Goal: Use online tool/utility

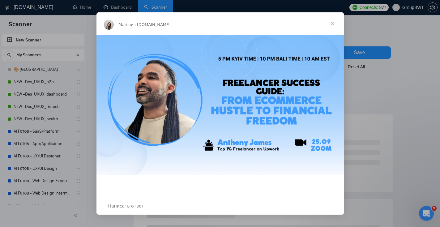
click at [334, 23] on span "Закрыть" at bounding box center [332, 23] width 22 height 22
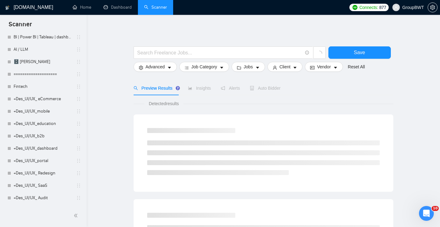
scroll to position [292, 0]
click at [40, 116] on link "+Des_UI/UX_mobile" at bounding box center [43, 111] width 59 height 12
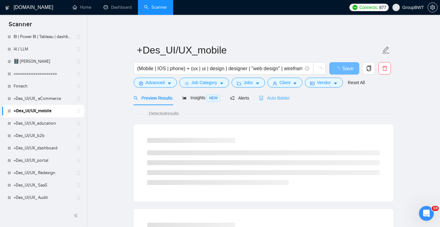
click at [278, 102] on div "Auto Bidder" at bounding box center [274, 98] width 31 height 15
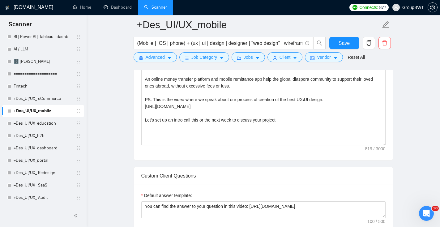
scroll to position [488, 0]
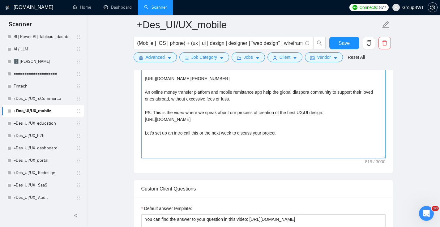
drag, startPoint x: 291, startPoint y: 133, endPoint x: 140, endPoint y: 134, distance: 151.1
click at [140, 134] on div "Cover Letter template: 👋Hi, we are PRO in designing mobile apps. We have design…" at bounding box center [263, 87] width 259 height 171
